Goal: Information Seeking & Learning: Learn about a topic

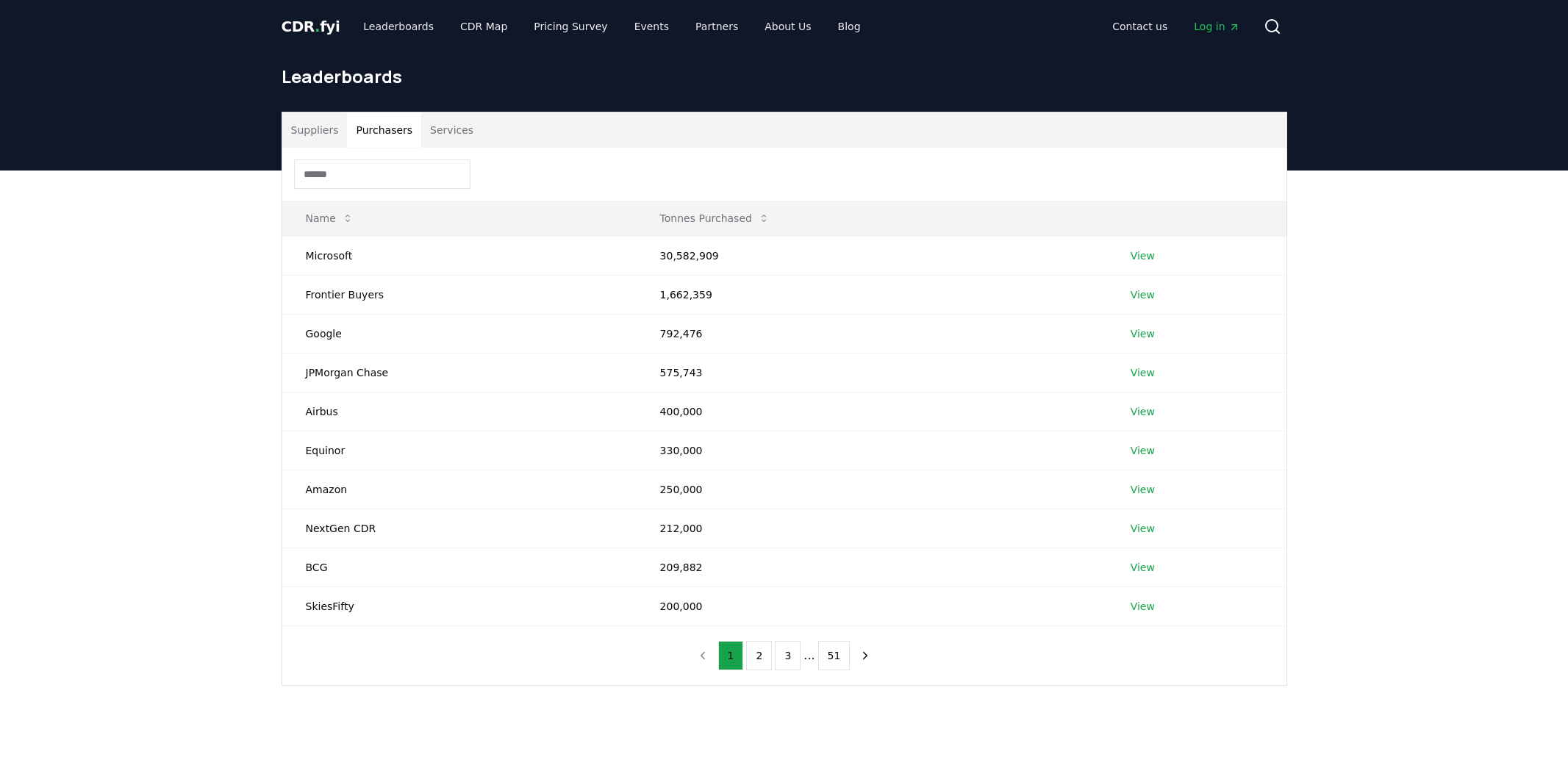
click at [388, 130] on button "Purchasers" at bounding box center [384, 130] width 74 height 36
click at [1137, 256] on link "View" at bounding box center [1142, 255] width 24 height 15
click at [404, 127] on button "Purchasers" at bounding box center [384, 130] width 74 height 36
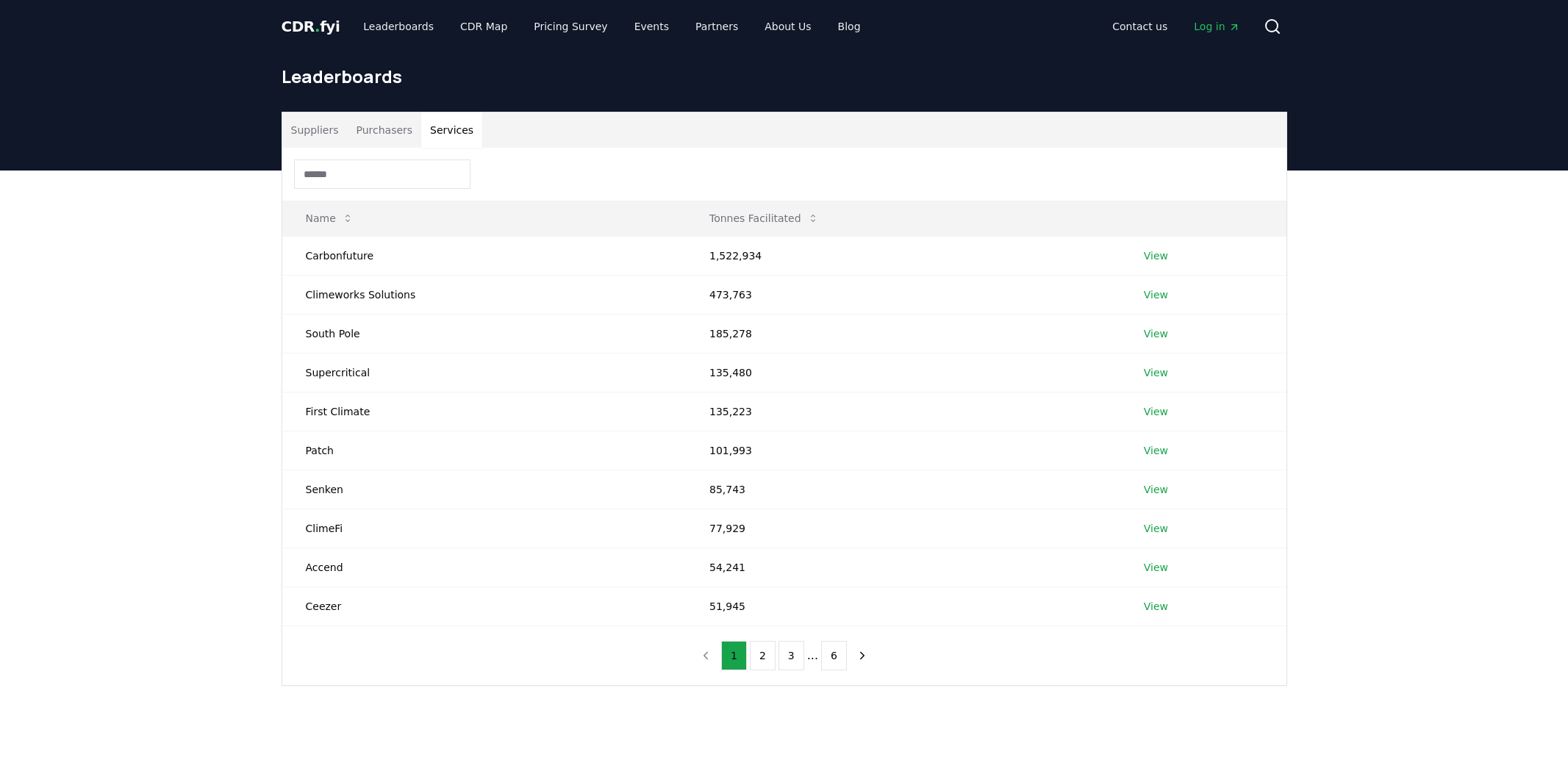
click at [450, 131] on button "Services" at bounding box center [451, 130] width 61 height 36
click at [367, 132] on button "Purchasers" at bounding box center [384, 130] width 74 height 36
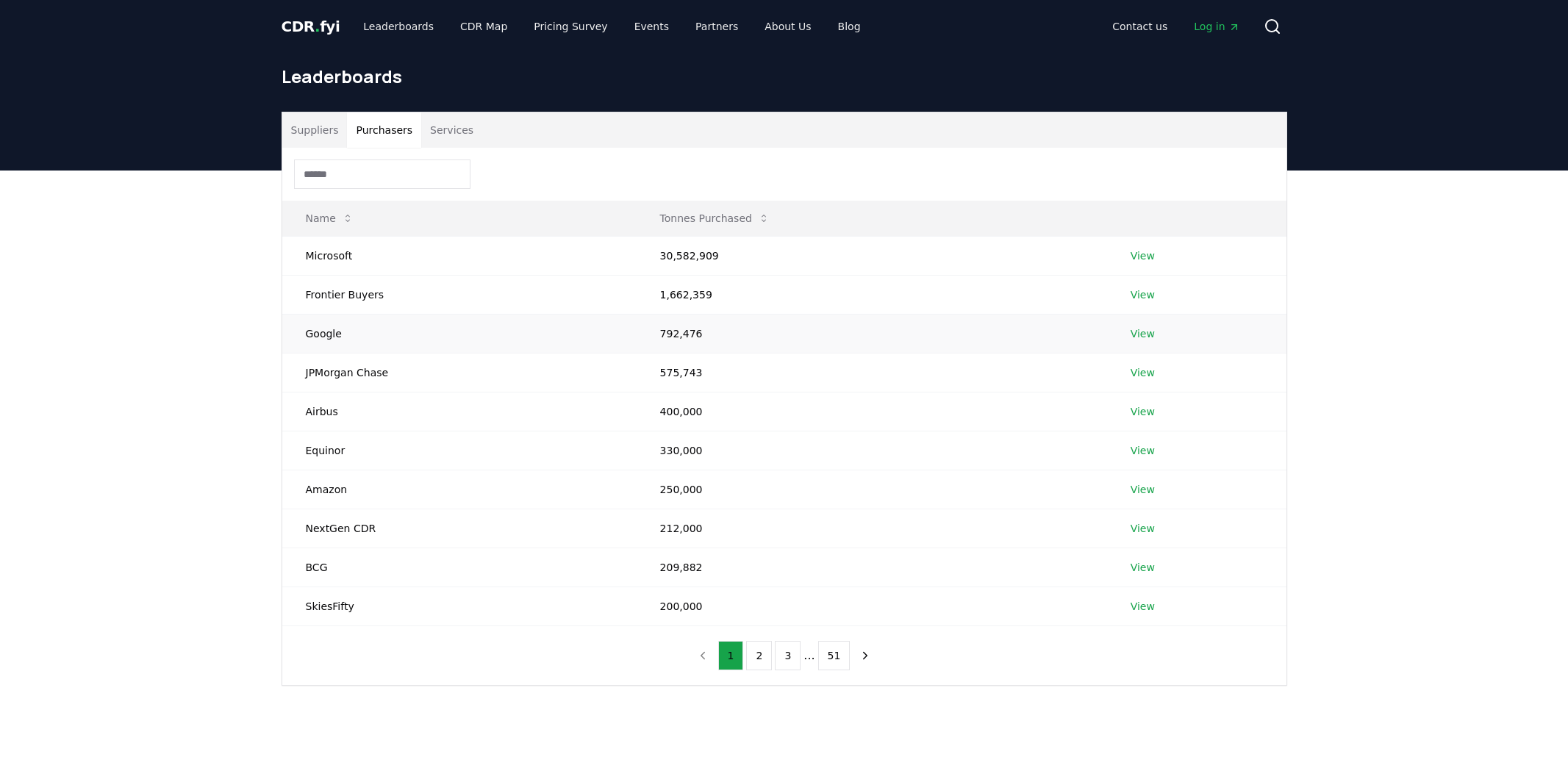
click at [1143, 333] on link "View" at bounding box center [1142, 333] width 24 height 15
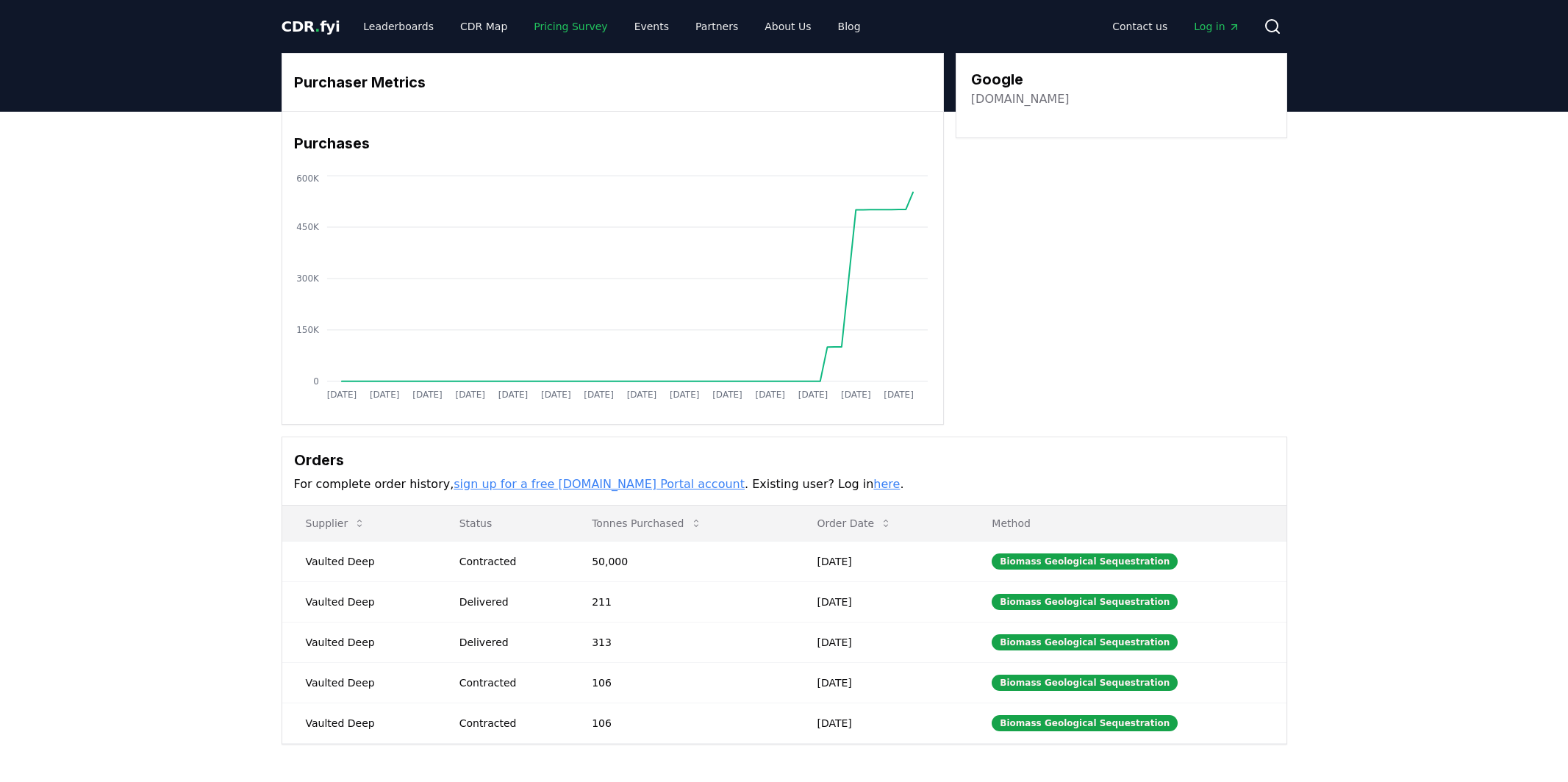
click at [540, 33] on link "Pricing Survey" at bounding box center [571, 26] width 97 height 27
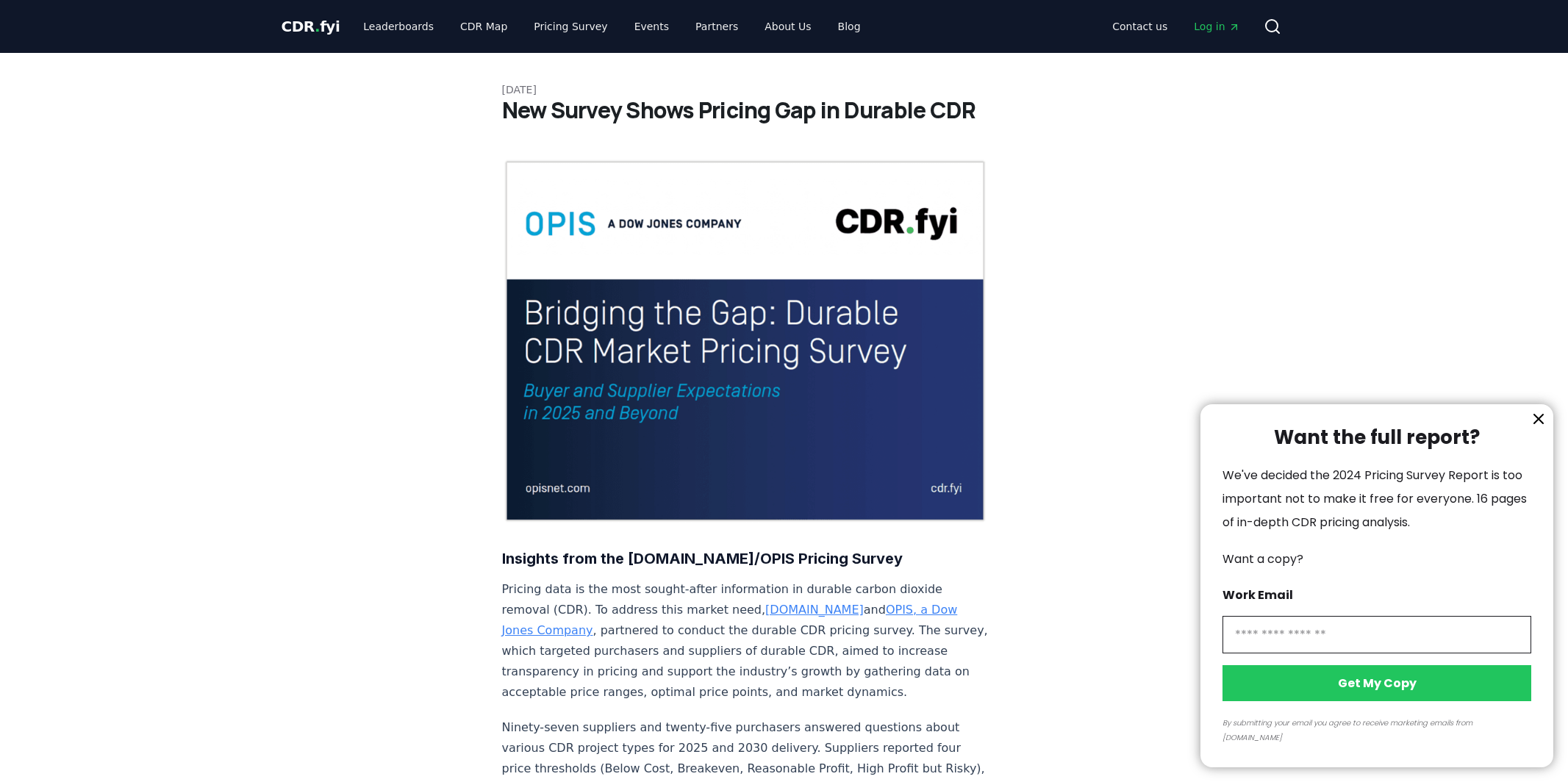
click at [752, 29] on div at bounding box center [784, 391] width 1568 height 782
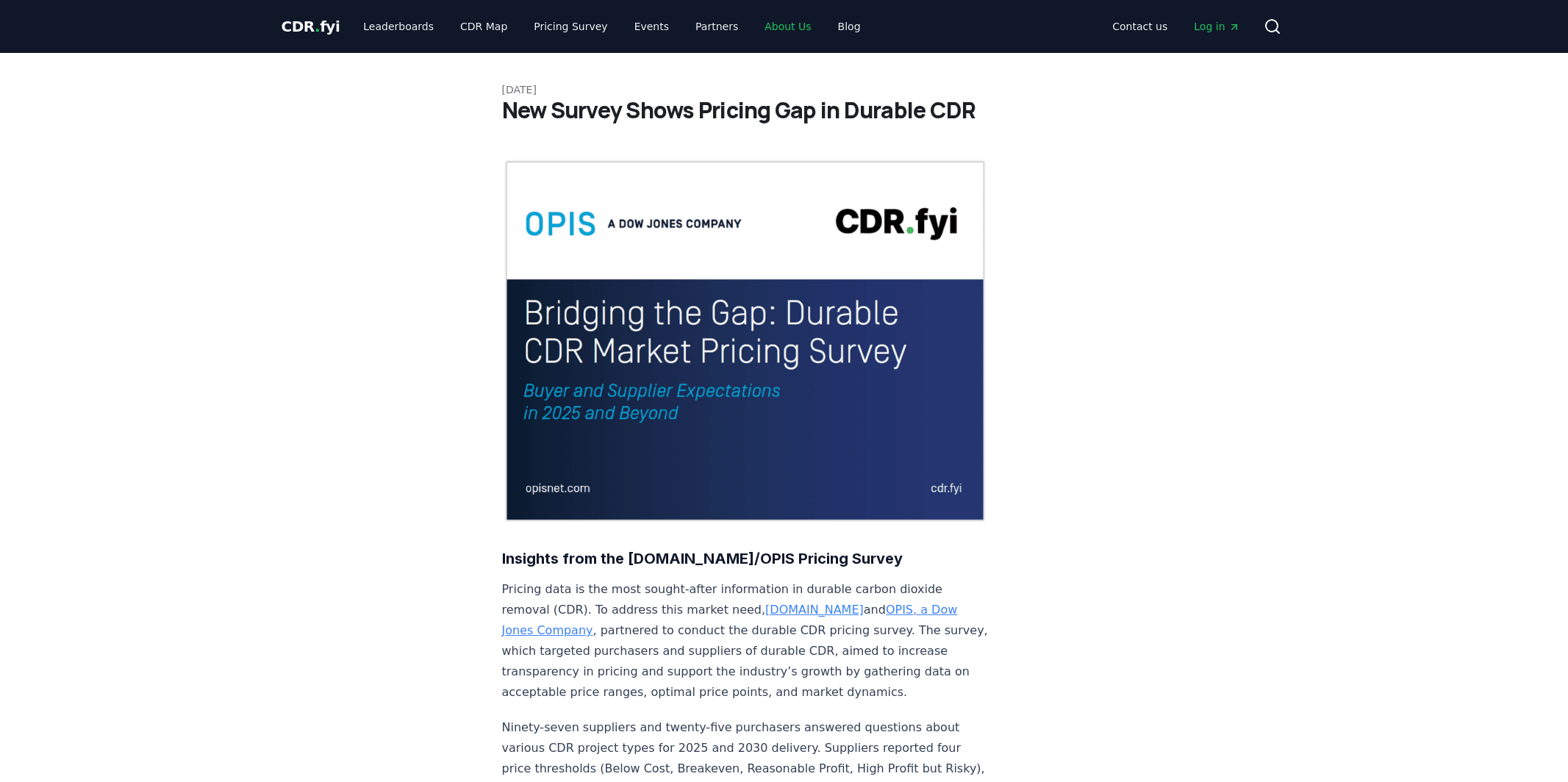
click at [752, 31] on link "About Us" at bounding box center [787, 26] width 69 height 27
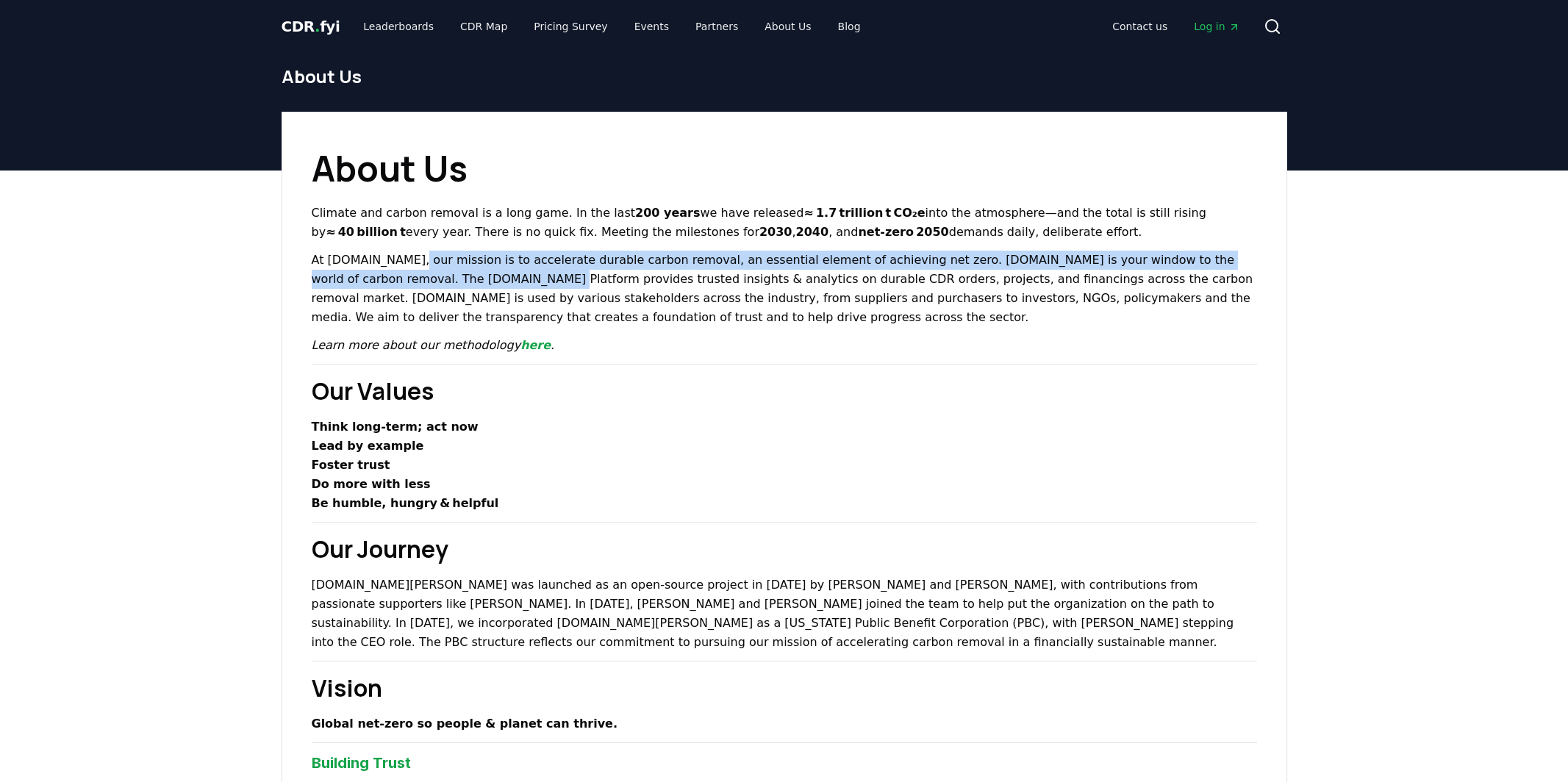
drag, startPoint x: 396, startPoint y: 256, endPoint x: 407, endPoint y: 279, distance: 25.5
click at [407, 279] on p "At CDR.fyi, our mission is to accelerate durable carbon removal, an essential e…" at bounding box center [784, 289] width 945 height 76
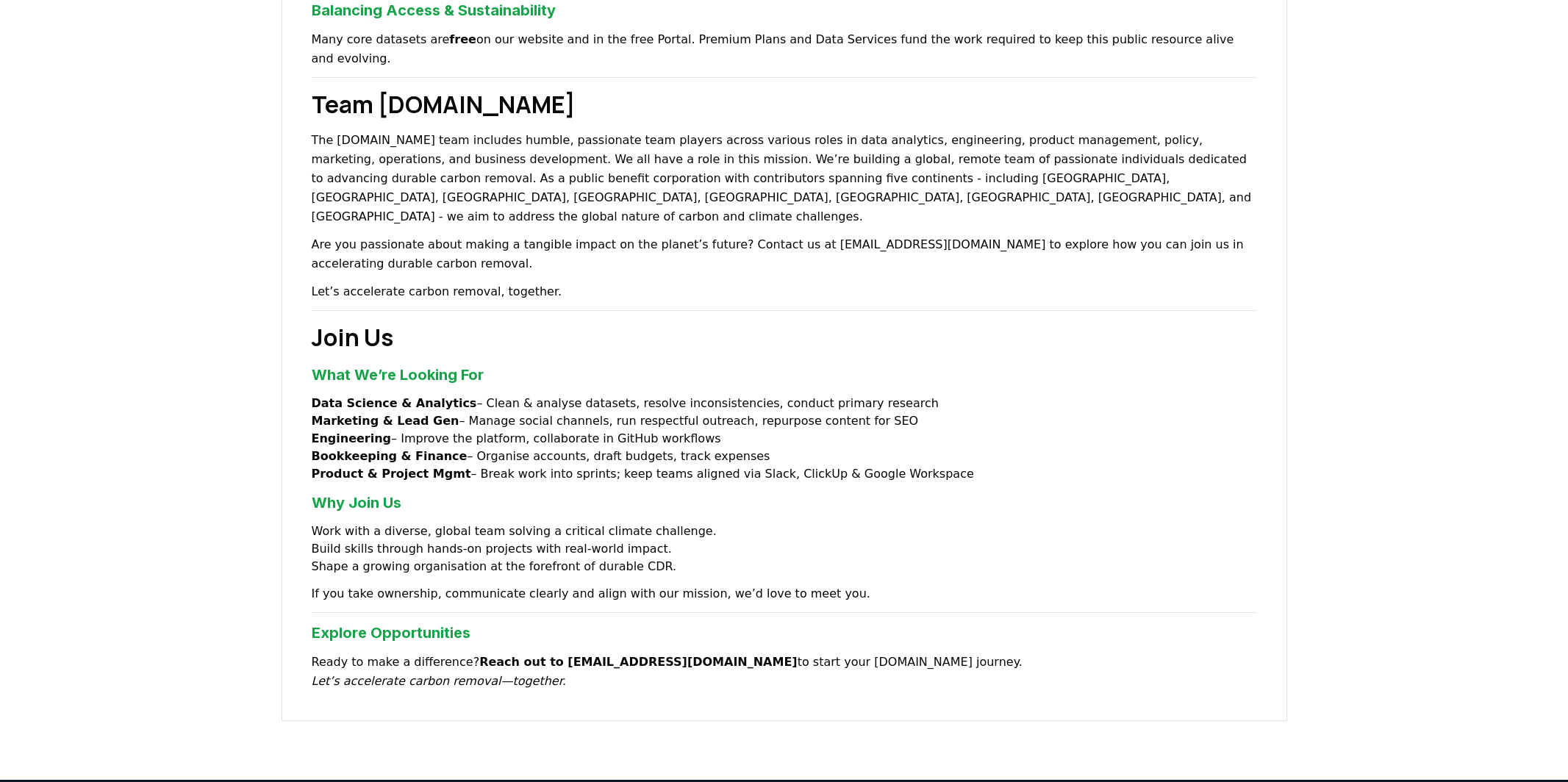
scroll to position [878, 0]
